Goal: Navigation & Orientation: Find specific page/section

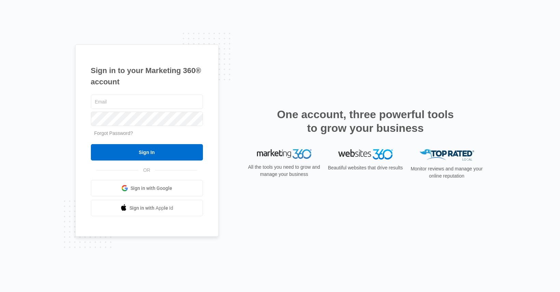
type input "[EMAIL_ADDRESS][DOMAIN_NAME]"
click at [91, 144] on input "Sign In" at bounding box center [147, 152] width 112 height 16
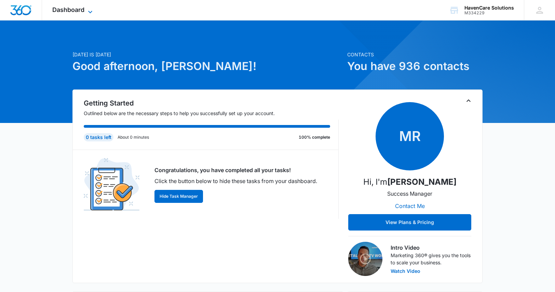
click at [69, 8] on span "Dashboard" at bounding box center [68, 9] width 32 height 7
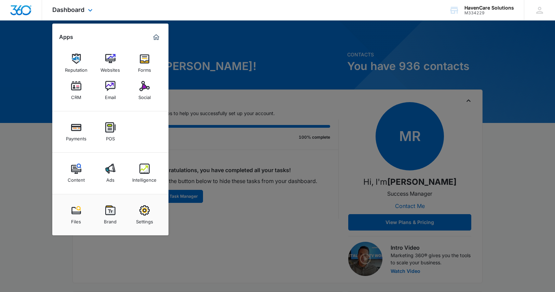
click at [156, 41] on img "Marketing 360® Dashboard" at bounding box center [156, 37] width 8 height 8
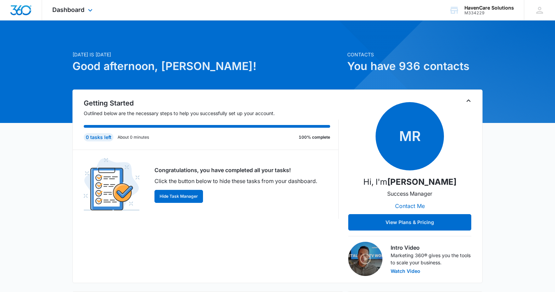
click at [91, 14] on div "Dashboard Apps Reputation Websites Forms CRM Email Social Payments POS Content …" at bounding box center [73, 10] width 63 height 20
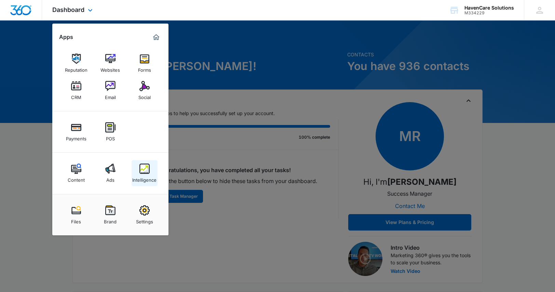
click at [144, 170] on img at bounding box center [144, 169] width 10 height 10
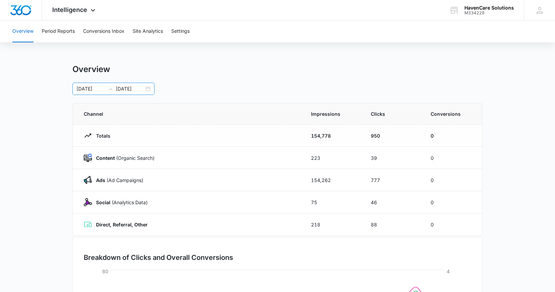
click at [147, 89] on div "09/06/2025 10/06/2025" at bounding box center [113, 89] width 82 height 12
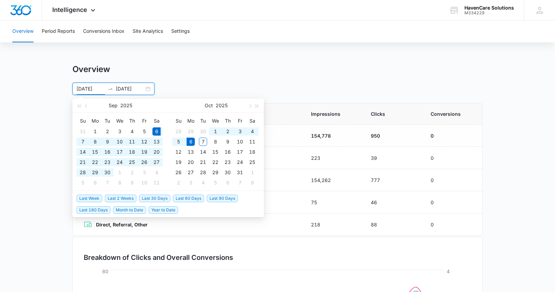
click at [147, 89] on div "09/06/2025 10/06/2025" at bounding box center [113, 89] width 82 height 12
type input "[DATE]"
click at [214, 132] on div "1" at bounding box center [215, 131] width 8 height 8
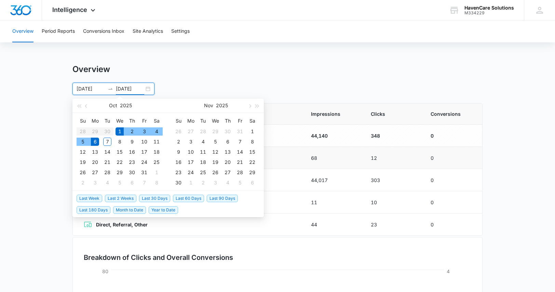
type input "[DATE]"
click at [372, 81] on div "Overview 10/01/2025 10/06/2025 Oct 2025 Su Mo Tu We Th Fr Sa 28 29 30 1 2 3 4 5…" at bounding box center [277, 79] width 410 height 31
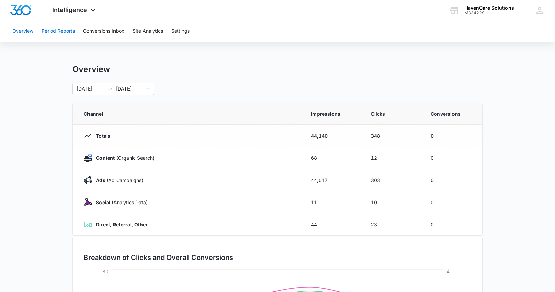
click at [56, 31] on button "Period Reports" at bounding box center [58, 31] width 33 height 22
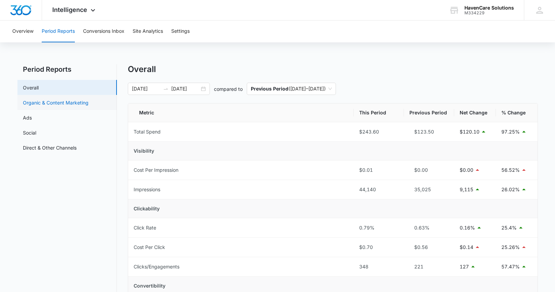
click at [61, 104] on link "Organic & Content Marketing" at bounding box center [56, 102] width 66 height 7
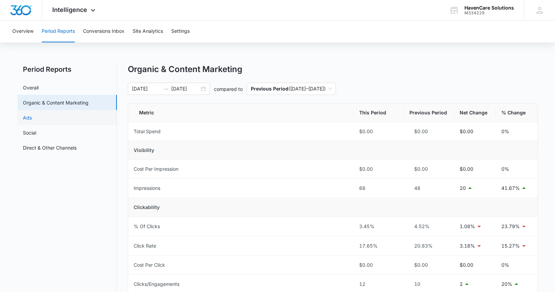
click at [24, 116] on link "Ads" at bounding box center [27, 117] width 9 height 7
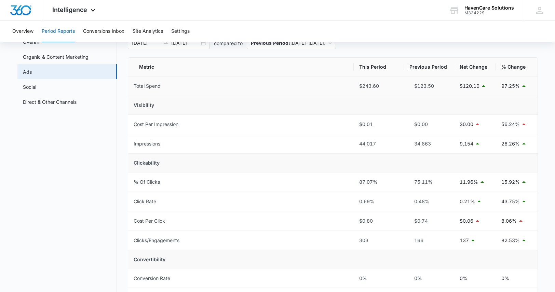
scroll to position [34, 0]
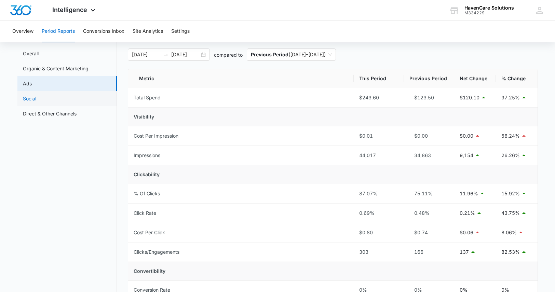
click at [34, 99] on link "Social" at bounding box center [29, 98] width 13 height 7
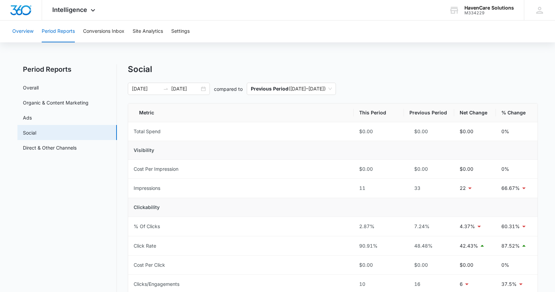
click at [15, 31] on button "Overview" at bounding box center [22, 31] width 21 height 22
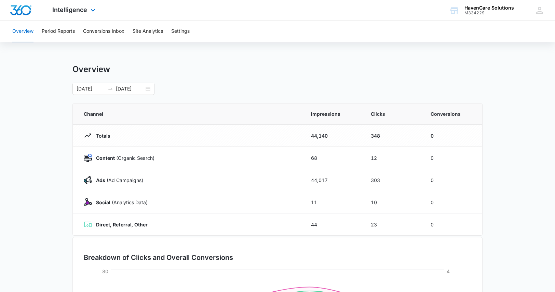
click at [97, 10] on div "Intelligence Apps Reputation Websites Forms CRM Email Social Payments POS Conte…" at bounding box center [74, 10] width 65 height 20
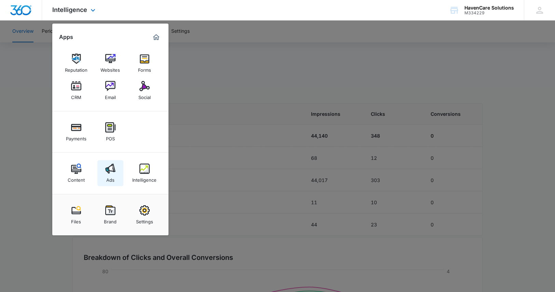
click at [111, 172] on img at bounding box center [110, 169] width 10 height 10
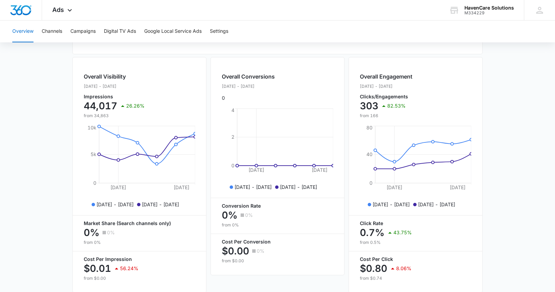
scroll to position [199, 0]
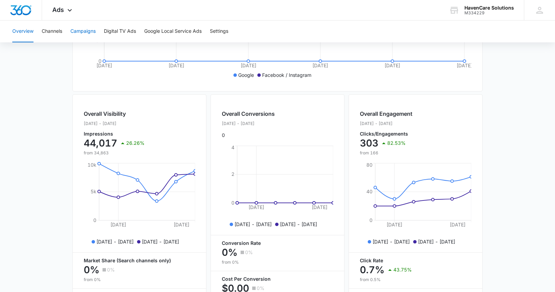
click at [88, 31] on button "Campaigns" at bounding box center [82, 31] width 25 height 22
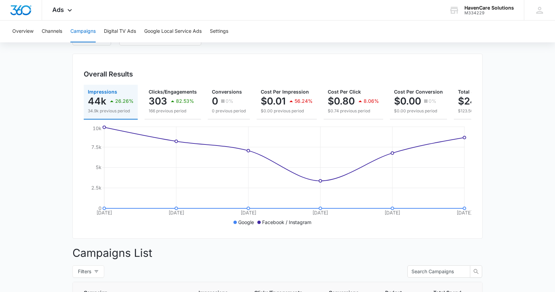
scroll to position [11, 0]
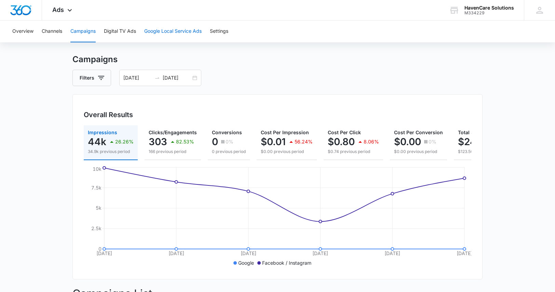
click at [164, 31] on button "Google Local Service Ads" at bounding box center [172, 31] width 57 height 22
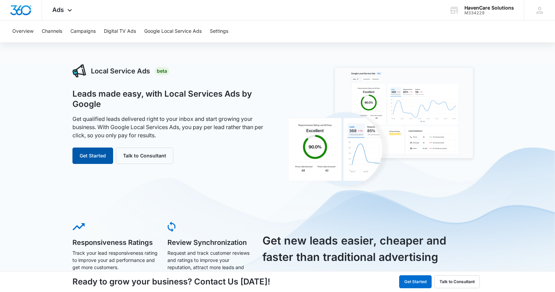
click at [87, 154] on button "Get Started" at bounding box center [92, 156] width 41 height 16
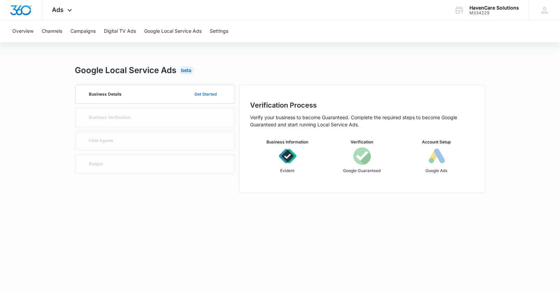
click at [208, 94] on button "Get Started" at bounding box center [206, 94] width 36 height 16
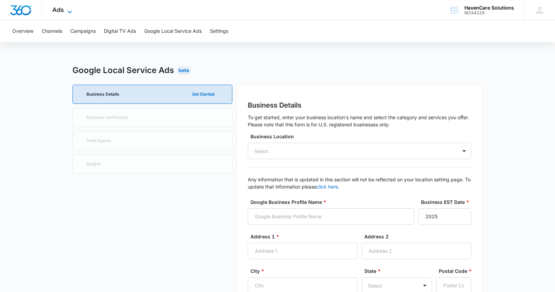
click at [68, 10] on icon at bounding box center [70, 12] width 8 height 8
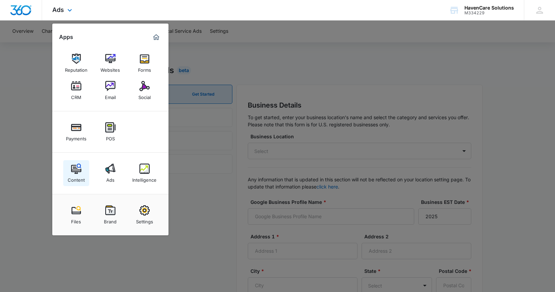
click at [77, 173] on img at bounding box center [76, 169] width 10 height 10
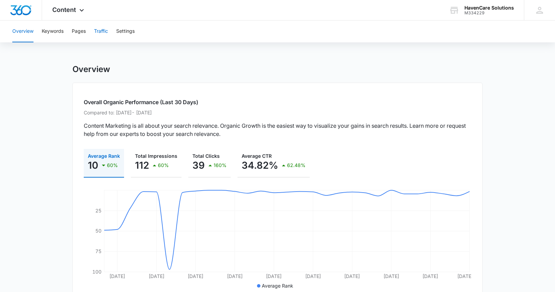
click at [102, 27] on button "Traffic" at bounding box center [101, 31] width 14 height 22
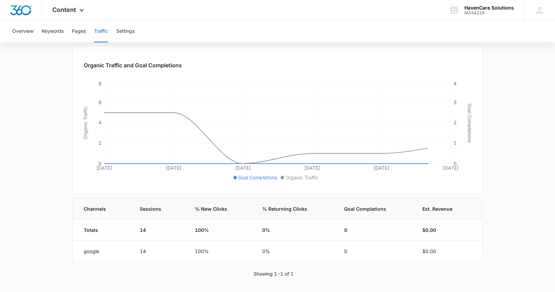
scroll to position [80, 0]
click at [78, 32] on button "Pages" at bounding box center [79, 31] width 14 height 22
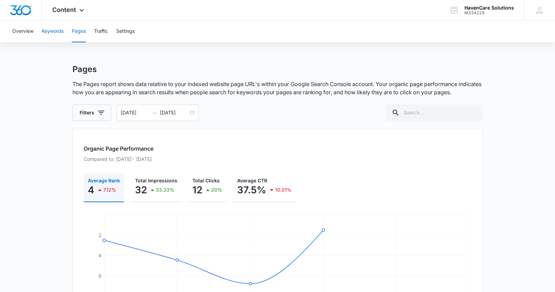
click at [51, 33] on button "Keywords" at bounding box center [53, 31] width 22 height 22
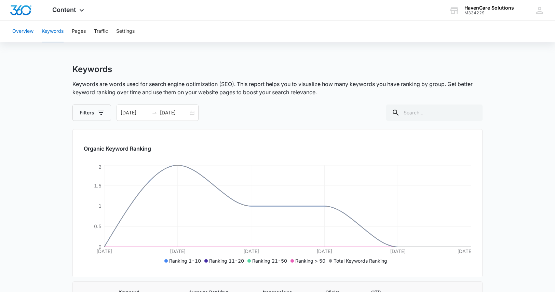
click at [27, 32] on button "Overview" at bounding box center [22, 31] width 21 height 22
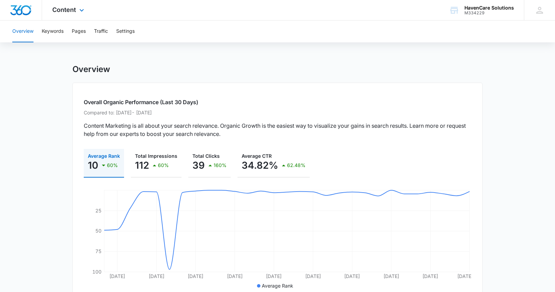
click at [76, 12] on div "Content Apps Reputation Websites Forms CRM Email Social Payments POS Content Ad…" at bounding box center [69, 10] width 54 height 20
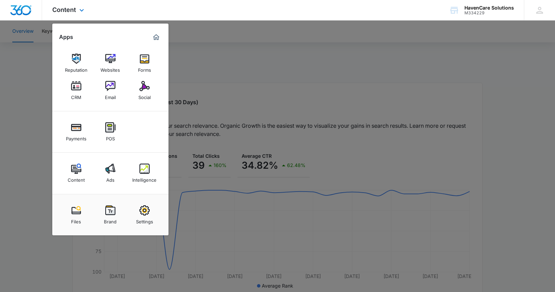
click at [158, 37] on img "Marketing 360® Dashboard" at bounding box center [156, 37] width 8 height 8
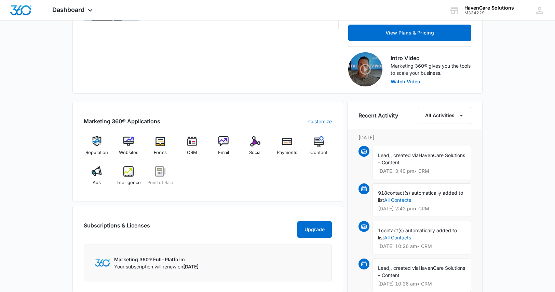
scroll to position [102, 0]
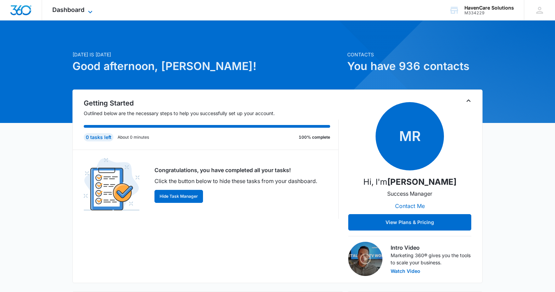
click at [80, 11] on span "Dashboard" at bounding box center [68, 9] width 32 height 7
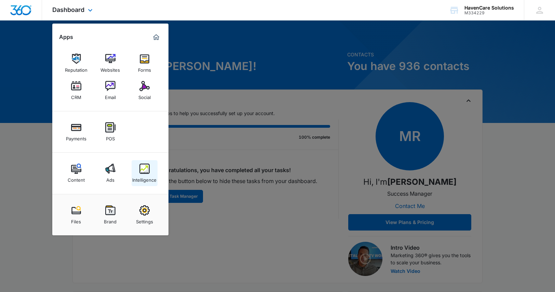
click at [148, 170] on img at bounding box center [144, 169] width 10 height 10
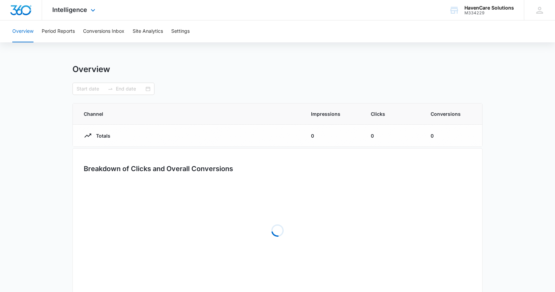
type input "[DATE]"
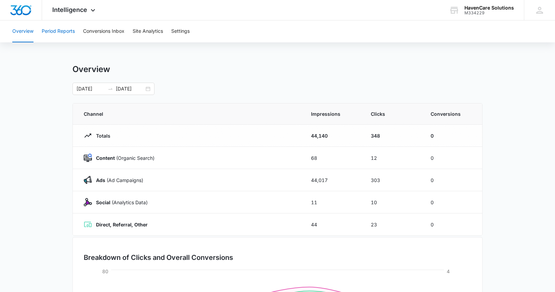
click at [52, 30] on button "Period Reports" at bounding box center [58, 31] width 33 height 22
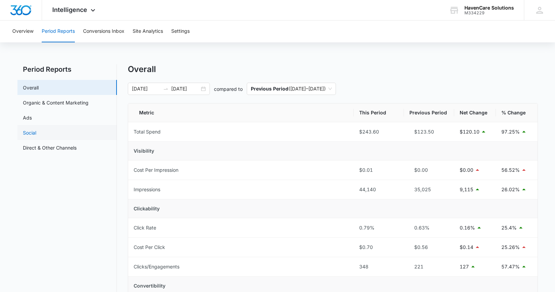
click at [31, 134] on link "Social" at bounding box center [29, 132] width 13 height 7
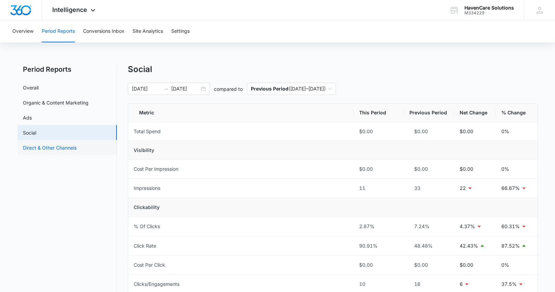
click at [48, 147] on link "Direct & Other Channels" at bounding box center [50, 147] width 54 height 7
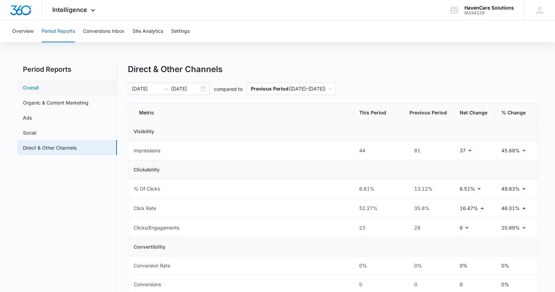
click at [34, 88] on link "Overall" at bounding box center [31, 87] width 16 height 7
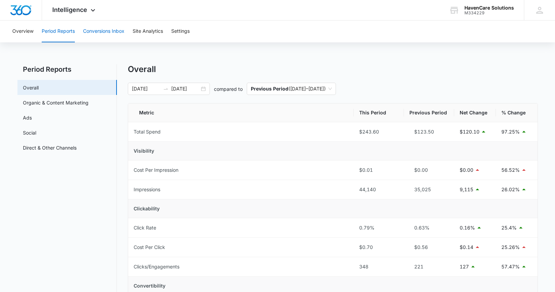
click at [98, 32] on button "Conversions Inbox" at bounding box center [103, 31] width 41 height 22
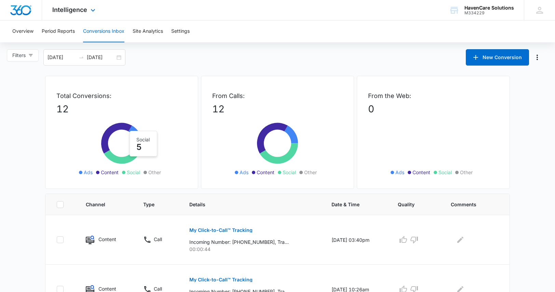
click at [86, 10] on div "Intelligence Apps Reputation Websites Forms CRM Email Social Payments POS Conte…" at bounding box center [74, 10] width 65 height 20
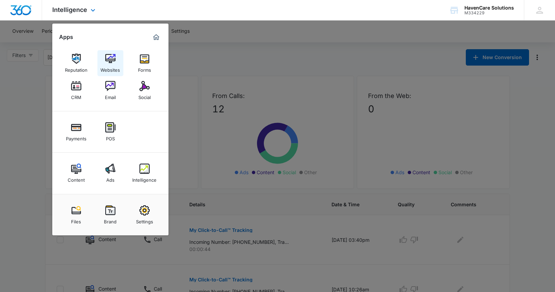
click at [107, 62] on img at bounding box center [110, 59] width 10 height 10
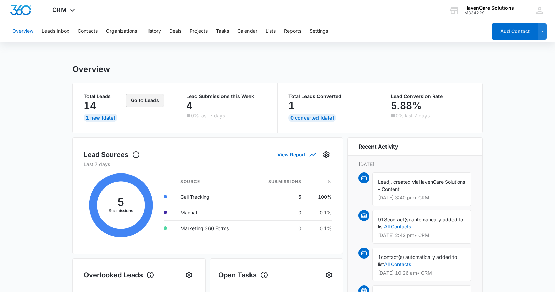
click at [149, 102] on button "Go to Leads" at bounding box center [145, 100] width 38 height 13
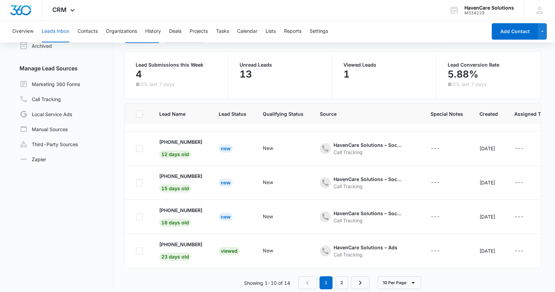
scroll to position [51, 0]
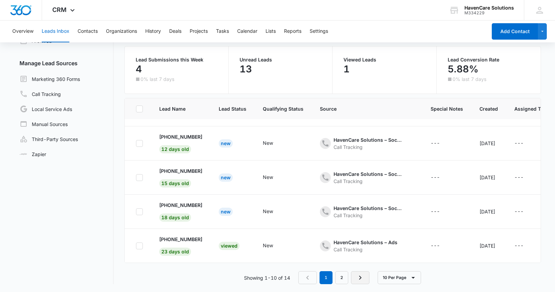
click at [361, 277] on icon "Next Page" at bounding box center [360, 278] width 2 height 4
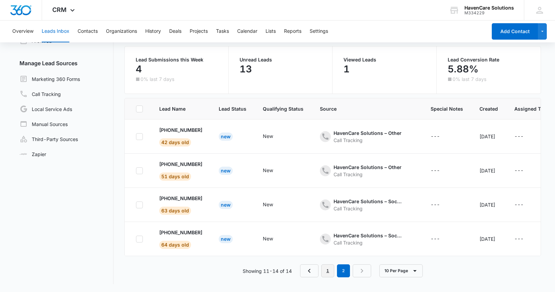
click at [325, 275] on link "1" at bounding box center [327, 270] width 13 height 13
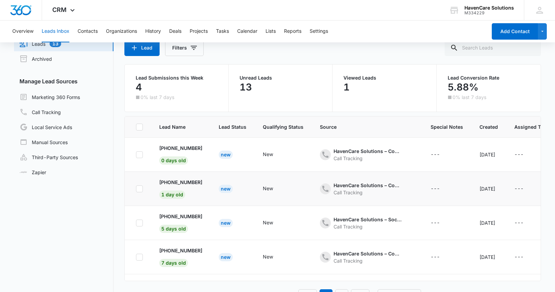
scroll to position [17, 0]
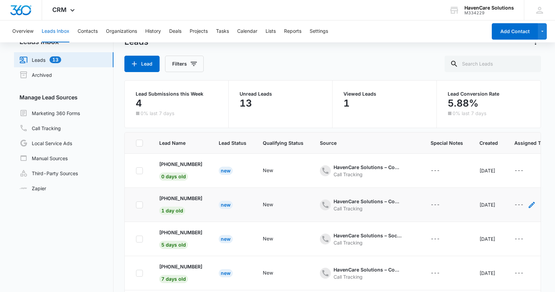
click at [523, 203] on div "---" at bounding box center [518, 205] width 9 height 8
click at [477, 221] on button "Cancel" at bounding box center [479, 220] width 24 height 13
click at [139, 203] on icon at bounding box center [139, 205] width 6 height 6
click at [136, 205] on input "checkbox" at bounding box center [136, 205] width 0 height 0
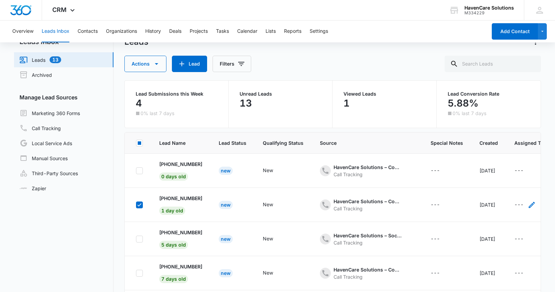
click at [523, 202] on div "---" at bounding box center [518, 205] width 9 height 8
click at [136, 206] on label at bounding box center [139, 205] width 7 height 7
click at [136, 205] on input "checkbox" at bounding box center [136, 205] width 0 height 0
checkbox input "false"
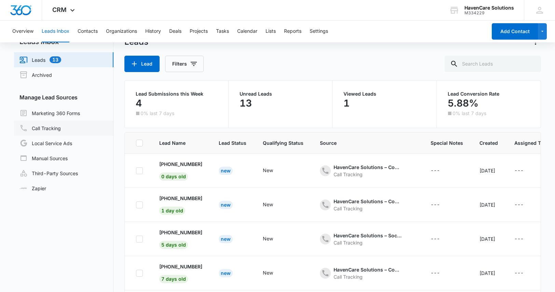
click at [50, 128] on link "Call Tracking" at bounding box center [39, 128] width 41 height 8
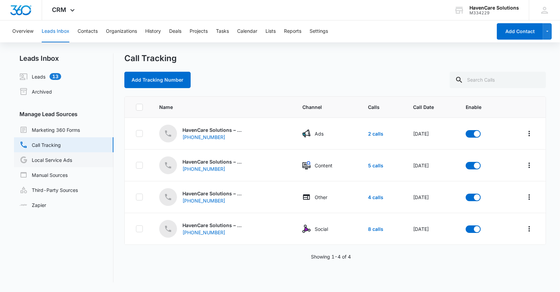
click at [60, 158] on link "Local Service Ads" at bounding box center [45, 160] width 53 height 8
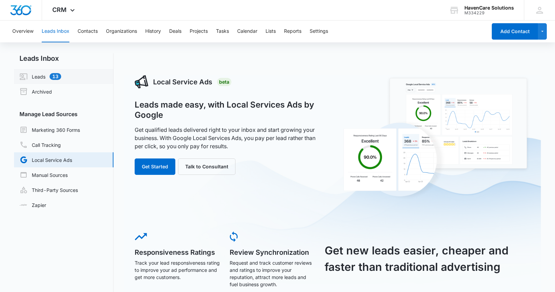
click at [54, 78] on link "Leads 13" at bounding box center [40, 76] width 42 height 8
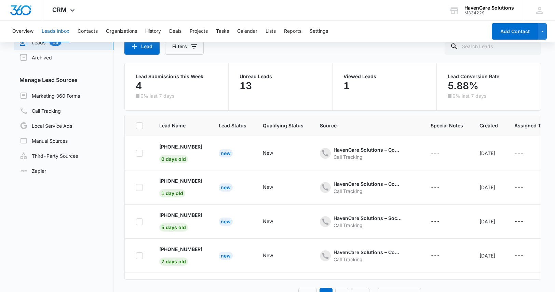
scroll to position [51, 0]
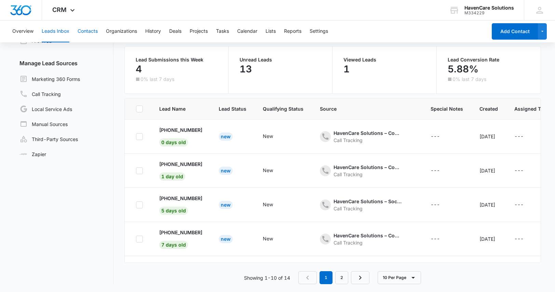
click at [88, 31] on button "Contacts" at bounding box center [88, 31] width 20 height 22
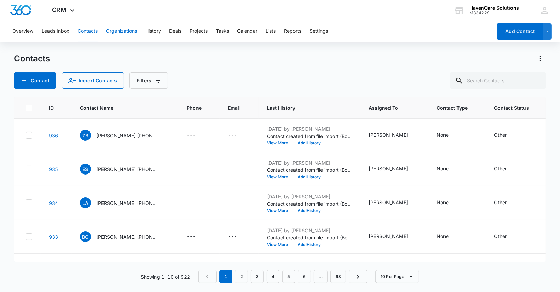
click at [125, 31] on button "Organizations" at bounding box center [121, 31] width 31 height 22
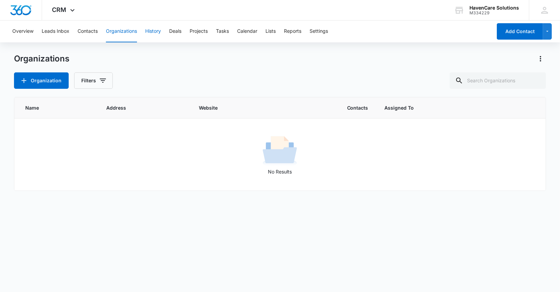
click at [153, 30] on button "History" at bounding box center [153, 31] width 16 height 22
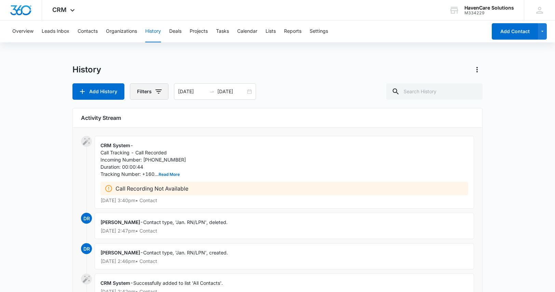
click at [158, 92] on icon "button" at bounding box center [158, 91] width 8 height 8
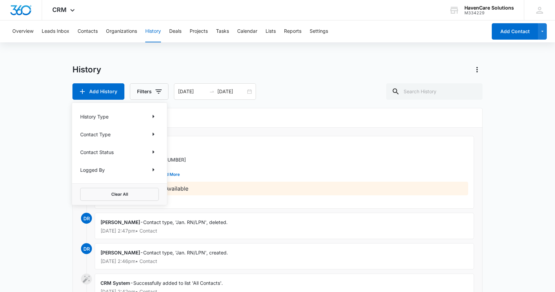
click at [303, 86] on div "Add History Filters History Type Contact Type Contact Status Logged By Clear Al…" at bounding box center [277, 91] width 410 height 16
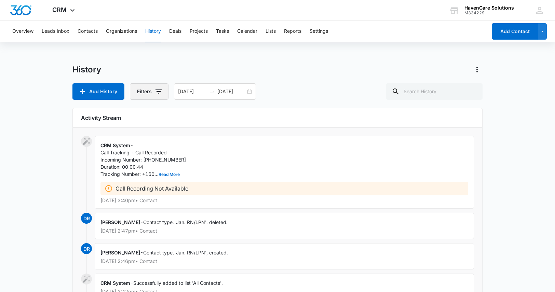
click at [159, 93] on icon "button" at bounding box center [158, 91] width 8 height 8
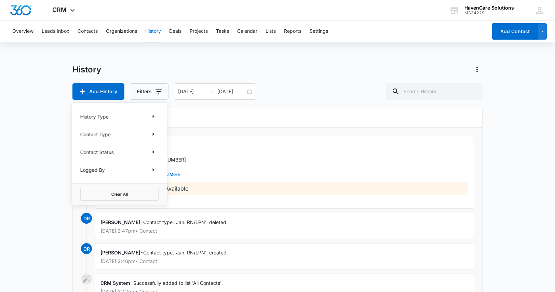
click at [135, 115] on div "History Type" at bounding box center [119, 116] width 79 height 11
click at [152, 114] on icon "Show History Type filters" at bounding box center [153, 116] width 8 height 8
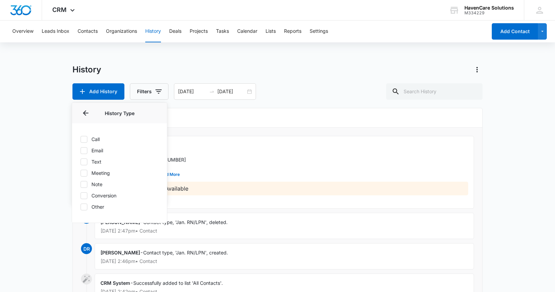
click at [257, 75] on div "History Add History Filters History Type History Type Call Email Text Meeting N…" at bounding box center [277, 82] width 410 height 36
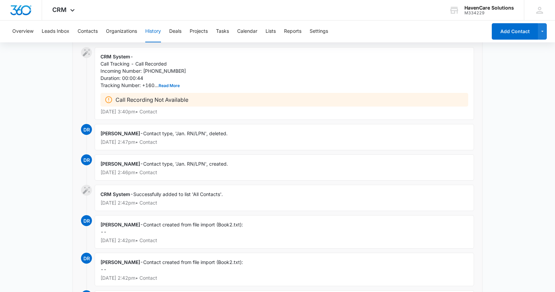
scroll to position [57, 0]
